Goal: Transaction & Acquisition: Subscribe to service/newsletter

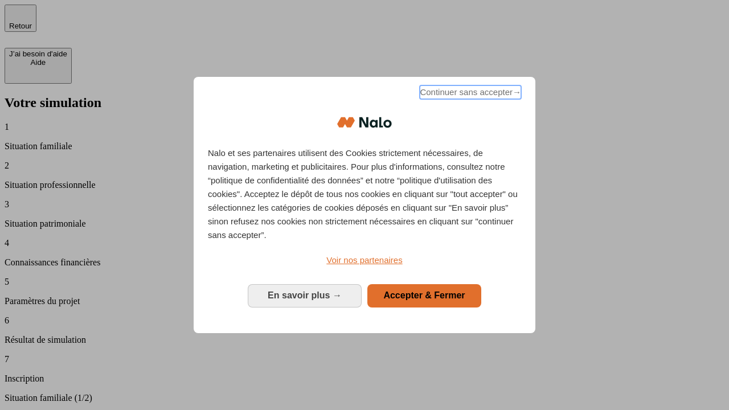
click at [469, 94] on span "Continuer sans accepter →" at bounding box center [470, 92] width 101 height 14
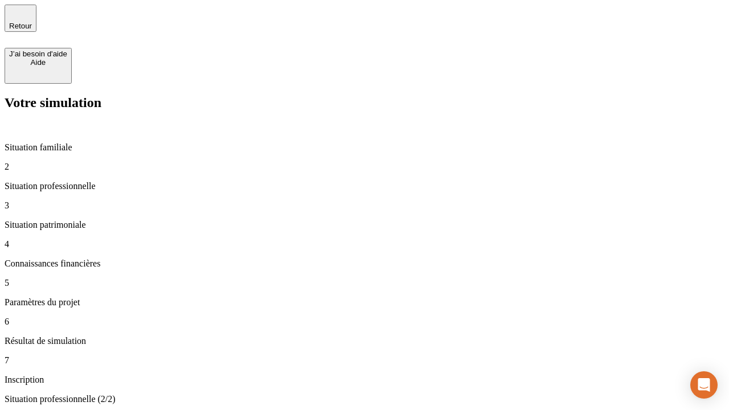
type input "30 000"
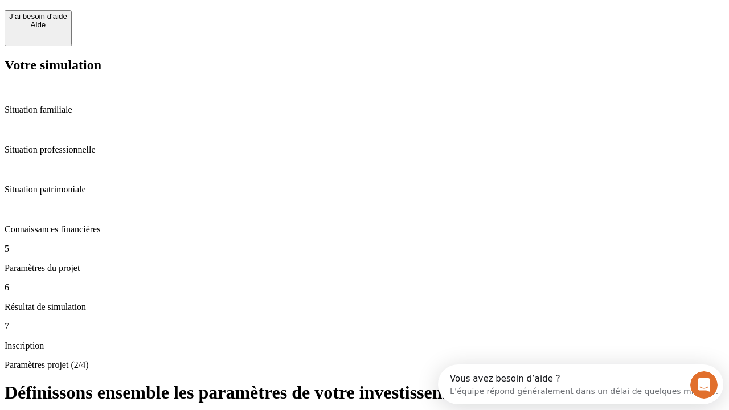
scroll to position [22, 0]
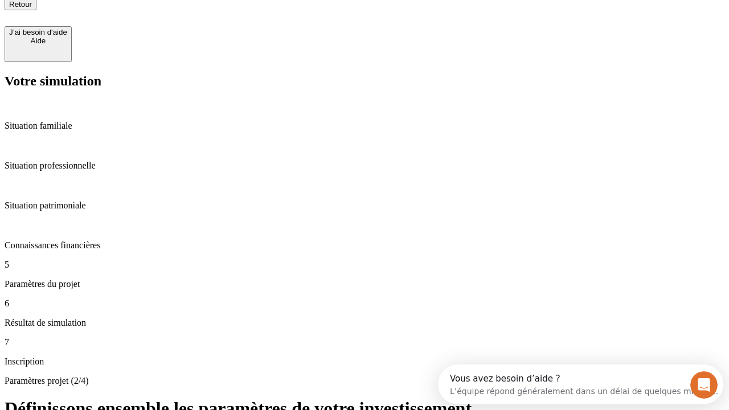
type input "25"
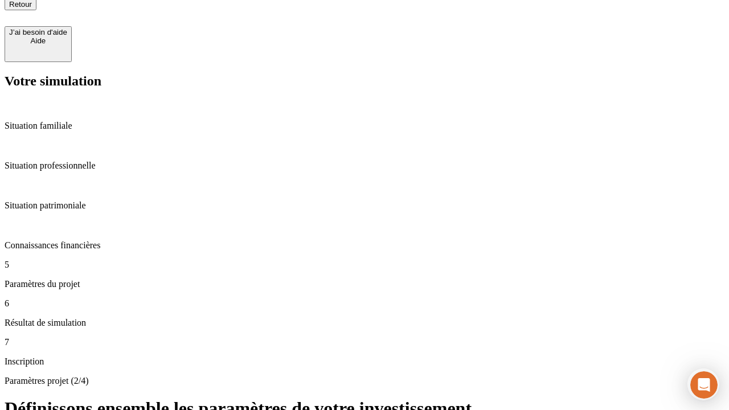
type input "1 000"
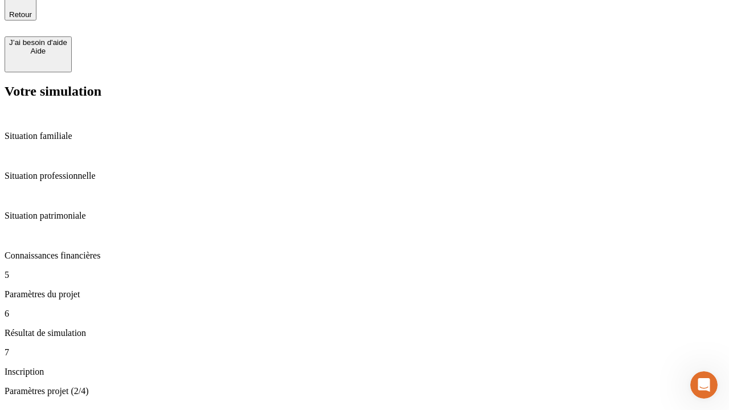
type input "640"
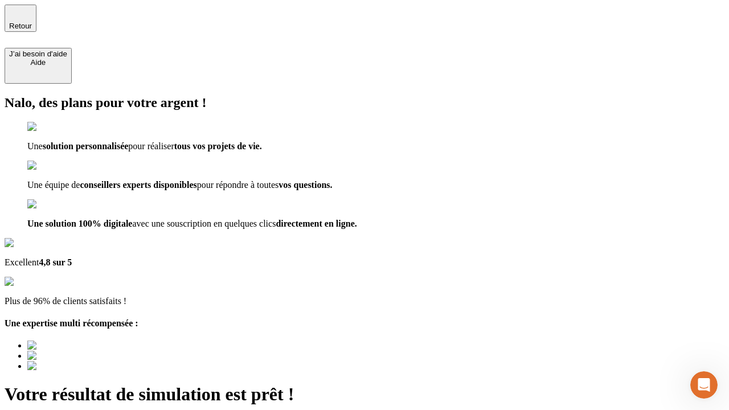
type input "[EMAIL_ADDRESS][PERSON_NAME][DOMAIN_NAME]"
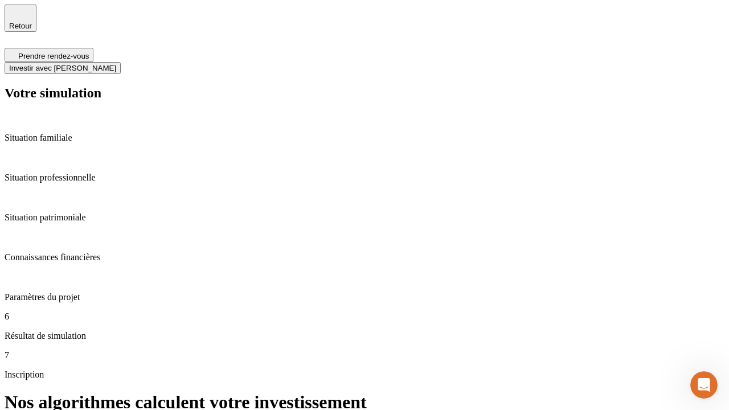
scroll to position [5, 0]
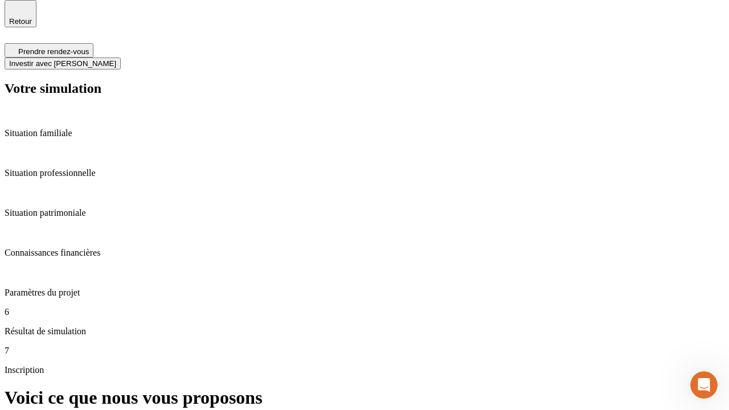
click at [116, 59] on span "Investir avec [PERSON_NAME]" at bounding box center [62, 63] width 107 height 9
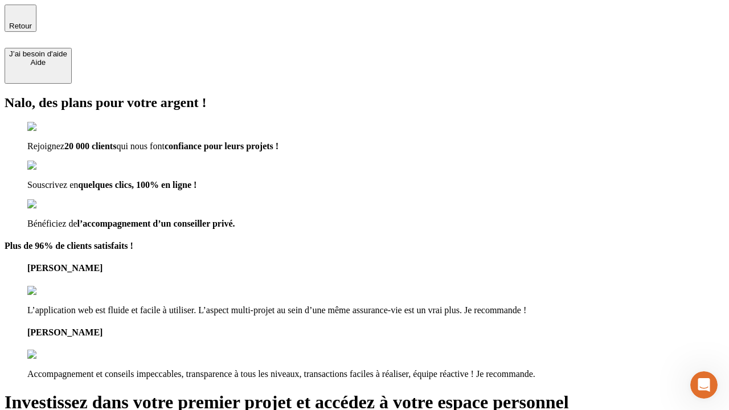
type input "[PERSON_NAME][EMAIL_ADDRESS][DOMAIN_NAME]"
